Goal: Contribute content

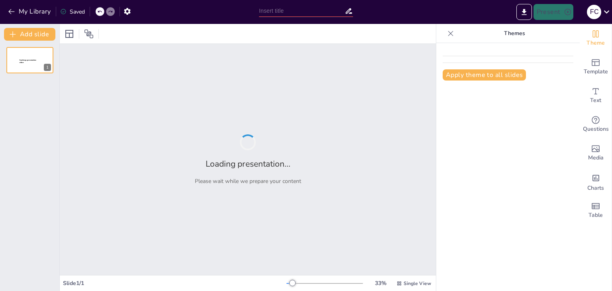
type input "Murales de [GEOGRAPHIC_DATA]: [GEOGRAPHIC_DATA]"
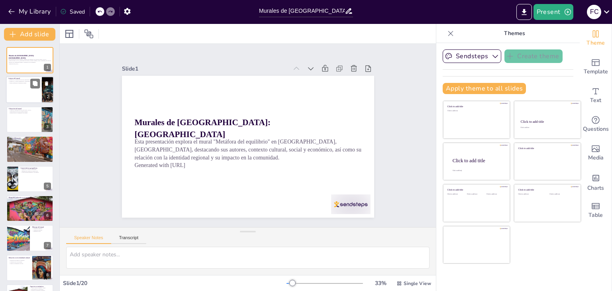
click at [28, 84] on div at bounding box center [30, 90] width 48 height 27
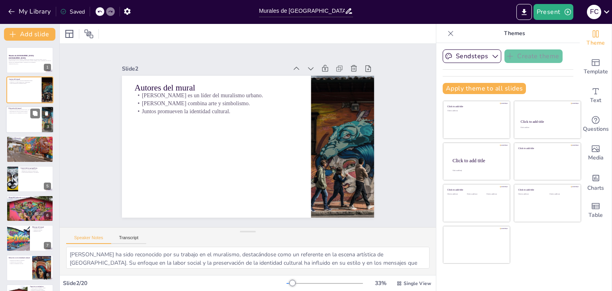
click at [26, 112] on p "Interacción de la comunidad con el mural." at bounding box center [23, 113] width 31 height 2
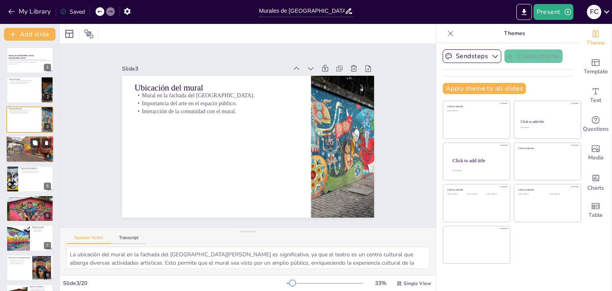
click at [29, 144] on div at bounding box center [30, 149] width 48 height 35
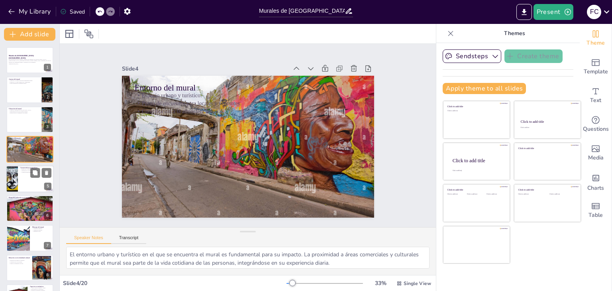
click at [28, 176] on div at bounding box center [30, 178] width 48 height 27
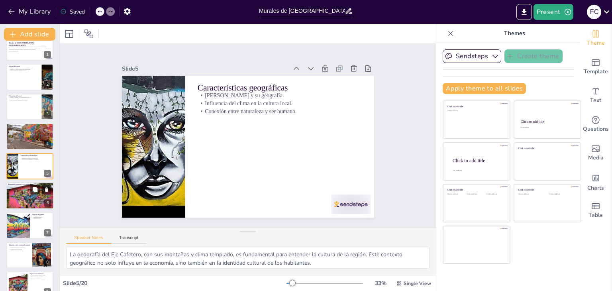
click at [33, 201] on div at bounding box center [30, 196] width 48 height 32
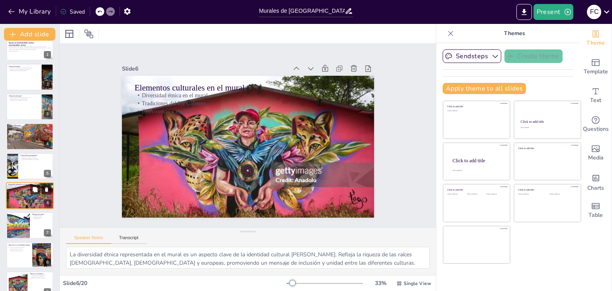
scroll to position [43, 0]
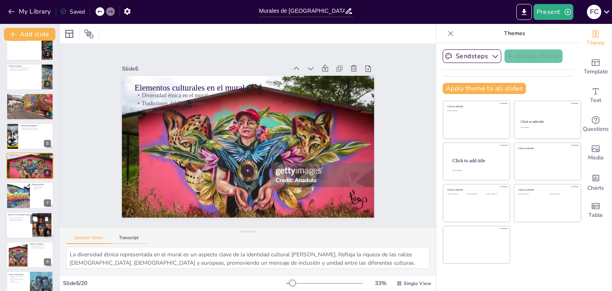
click at [22, 233] on div at bounding box center [30, 225] width 48 height 27
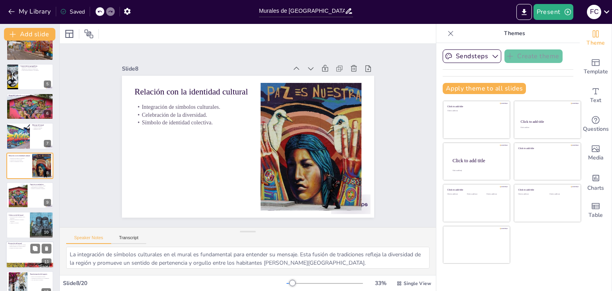
click at [26, 252] on div at bounding box center [30, 254] width 48 height 27
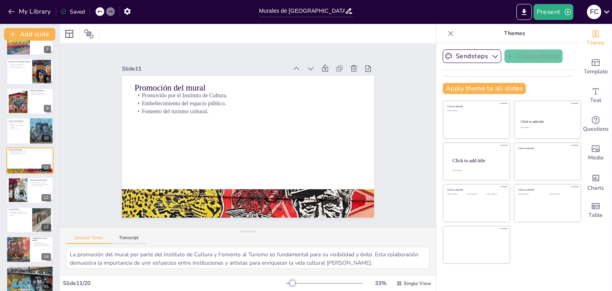
scroll to position [180, 0]
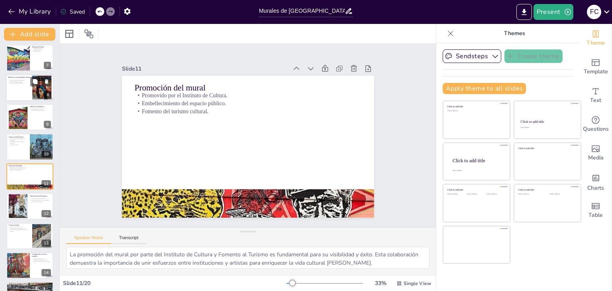
click at [37, 89] on div at bounding box center [42, 87] width 37 height 24
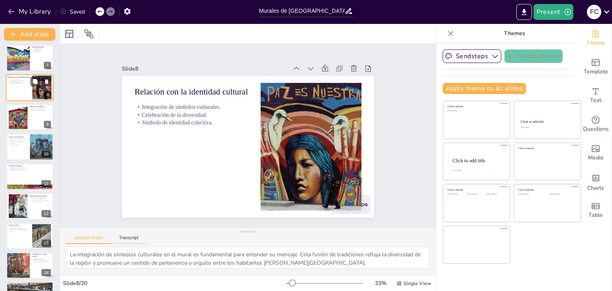
scroll to position [102, 0]
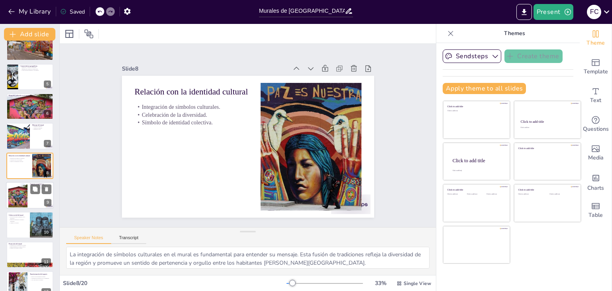
click at [35, 201] on div at bounding box center [30, 195] width 48 height 27
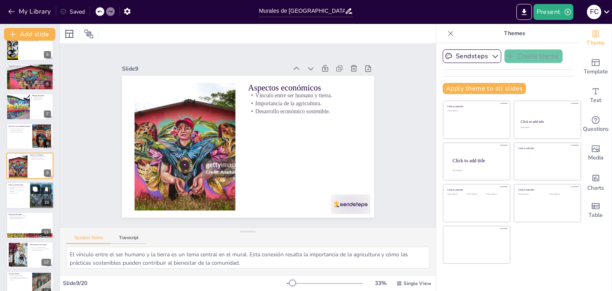
click at [38, 189] on button at bounding box center [35, 190] width 10 height 10
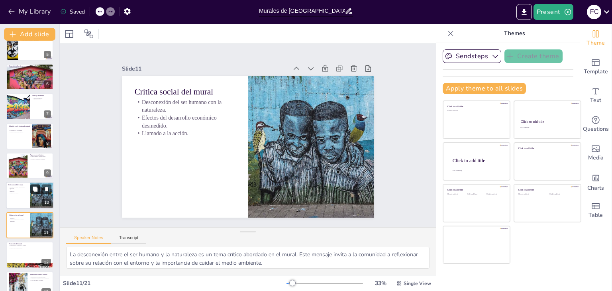
scroll to position [191, 0]
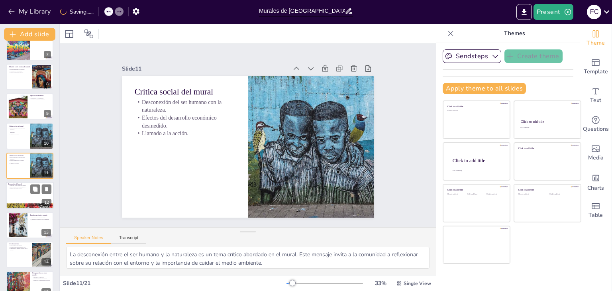
click at [30, 195] on div at bounding box center [30, 195] width 48 height 27
type textarea "La promoción del mural por parte del Instituto de Cultura y Fomento al Turismo …"
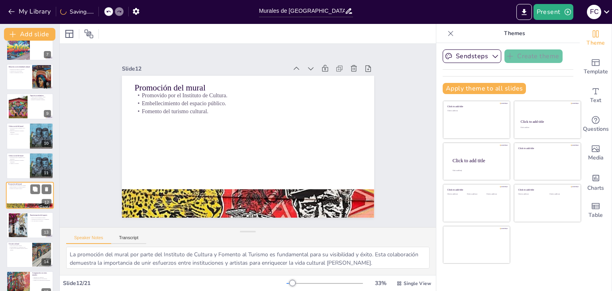
scroll to position [220, 0]
